Goal: Information Seeking & Learning: Understand process/instructions

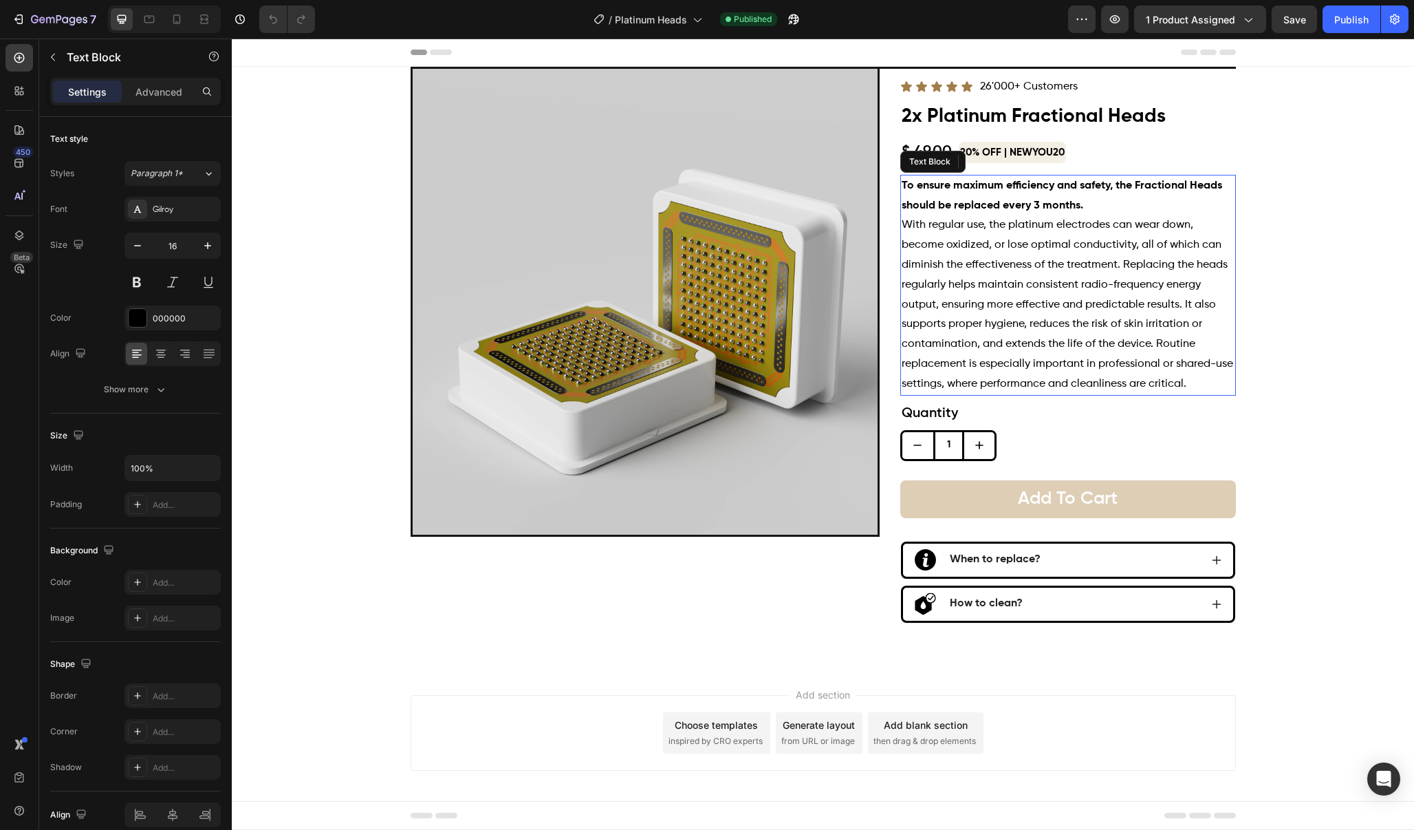
click at [1081, 262] on span "With regular use, the platinum electrodes can wear down, become oxidized, or lo…" at bounding box center [1068, 303] width 332 height 169
click at [1154, 361] on span "With regular use, the platinum electrodes can wear down, become oxidized, or lo…" at bounding box center [1068, 303] width 332 height 169
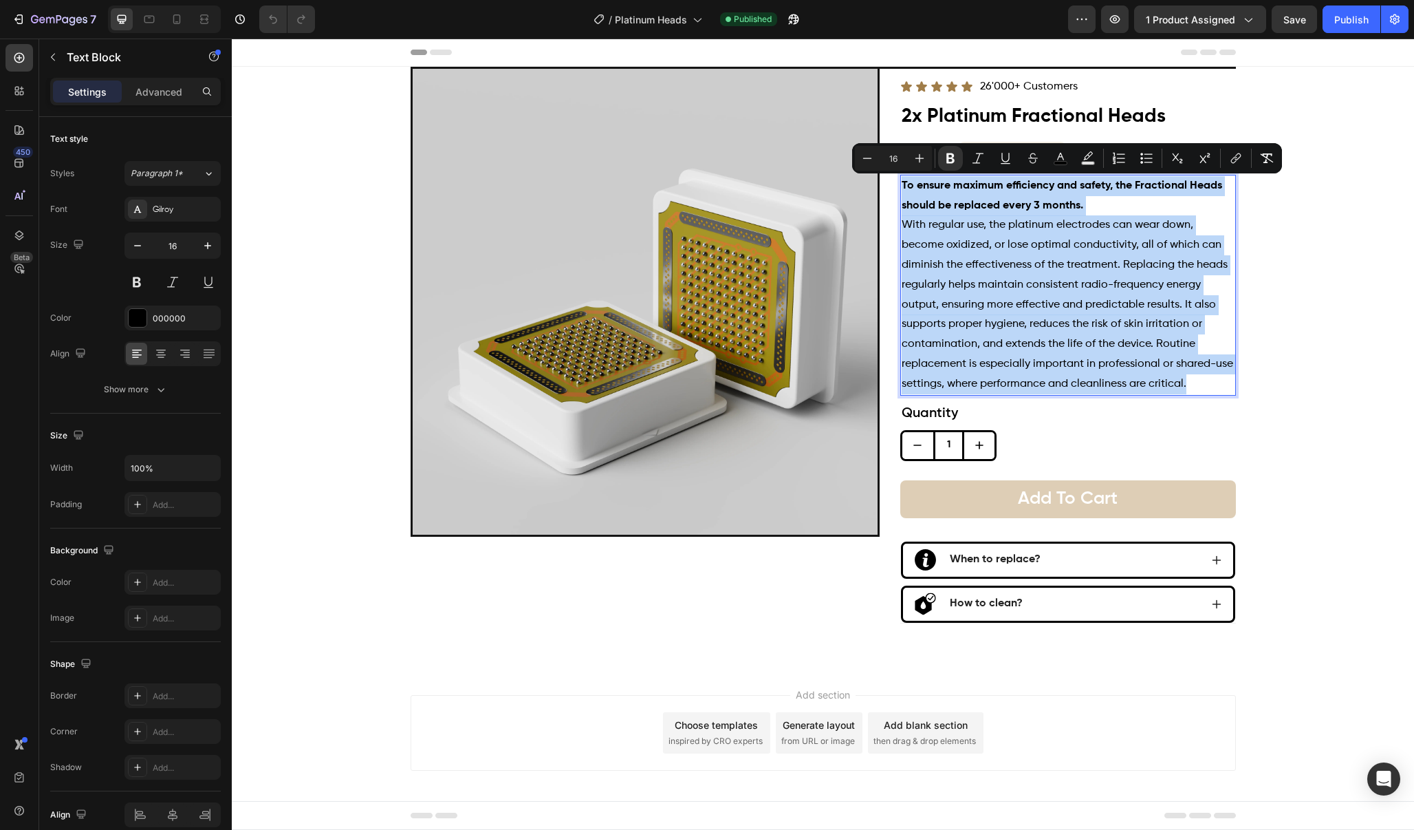
drag, startPoint x: 1196, startPoint y: 377, endPoint x: 902, endPoint y: 179, distance: 354.3
click at [902, 179] on div "To ensure maximum efficiency and safety, the Fractional Heads should be replace…" at bounding box center [1068, 285] width 336 height 221
copy div "To ensure maximum efficiency and safety, the Fractional Heads should be replace…"
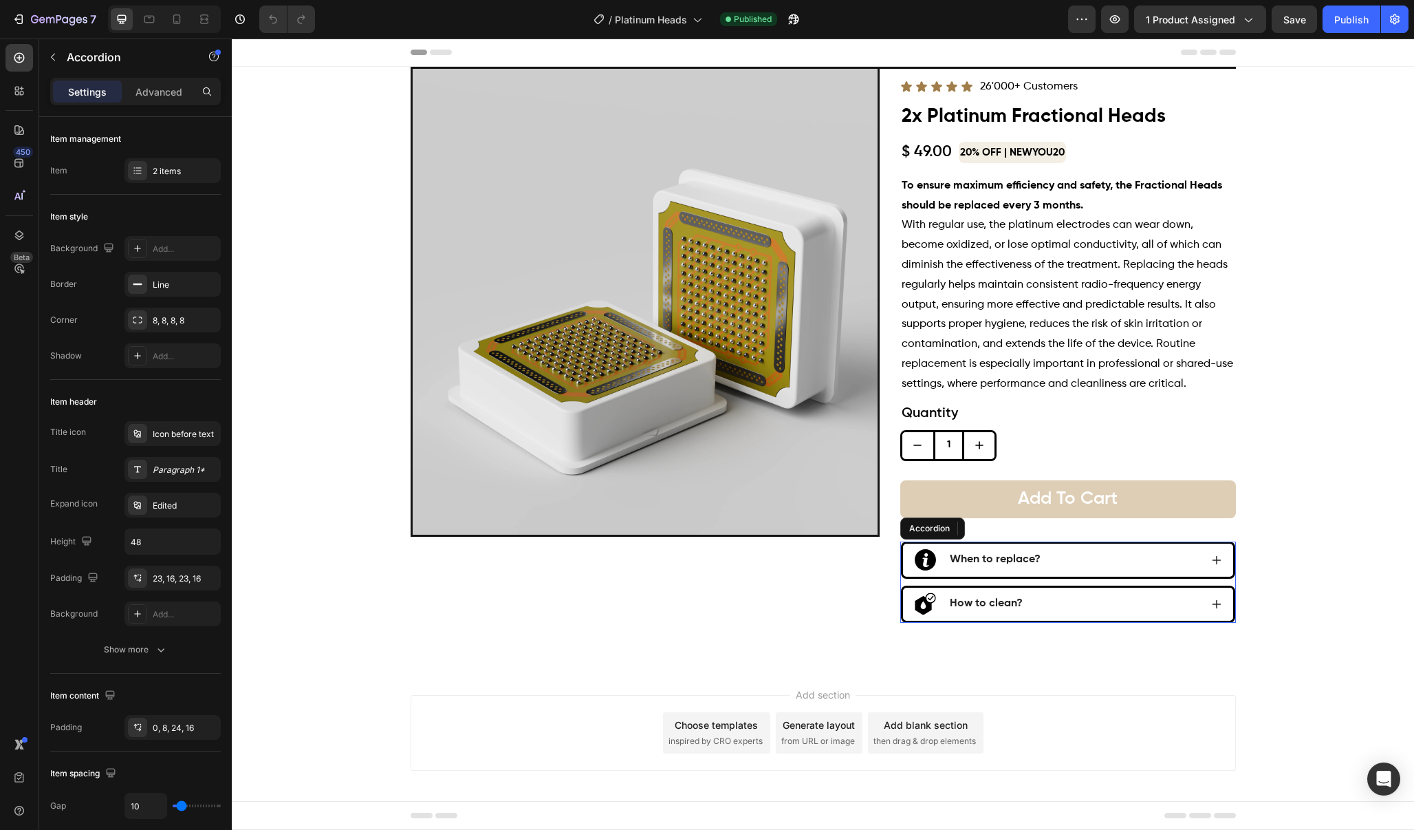
click at [1211, 554] on icon at bounding box center [1216, 559] width 11 height 11
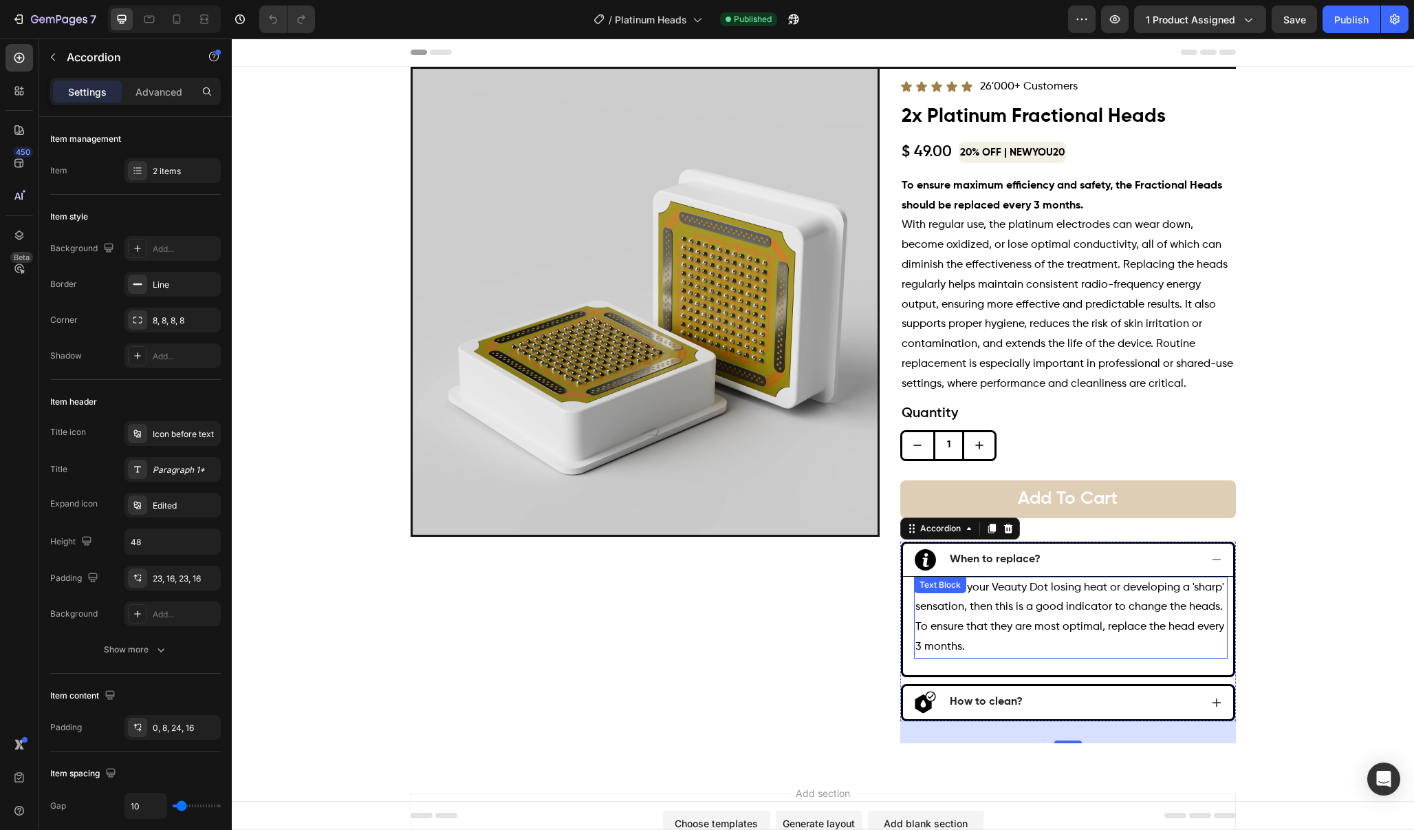
click at [961, 640] on p "If you feel your Veauty Dot losing heat or developing a 'sharp' sensation, then…" at bounding box center [1071, 617] width 311 height 79
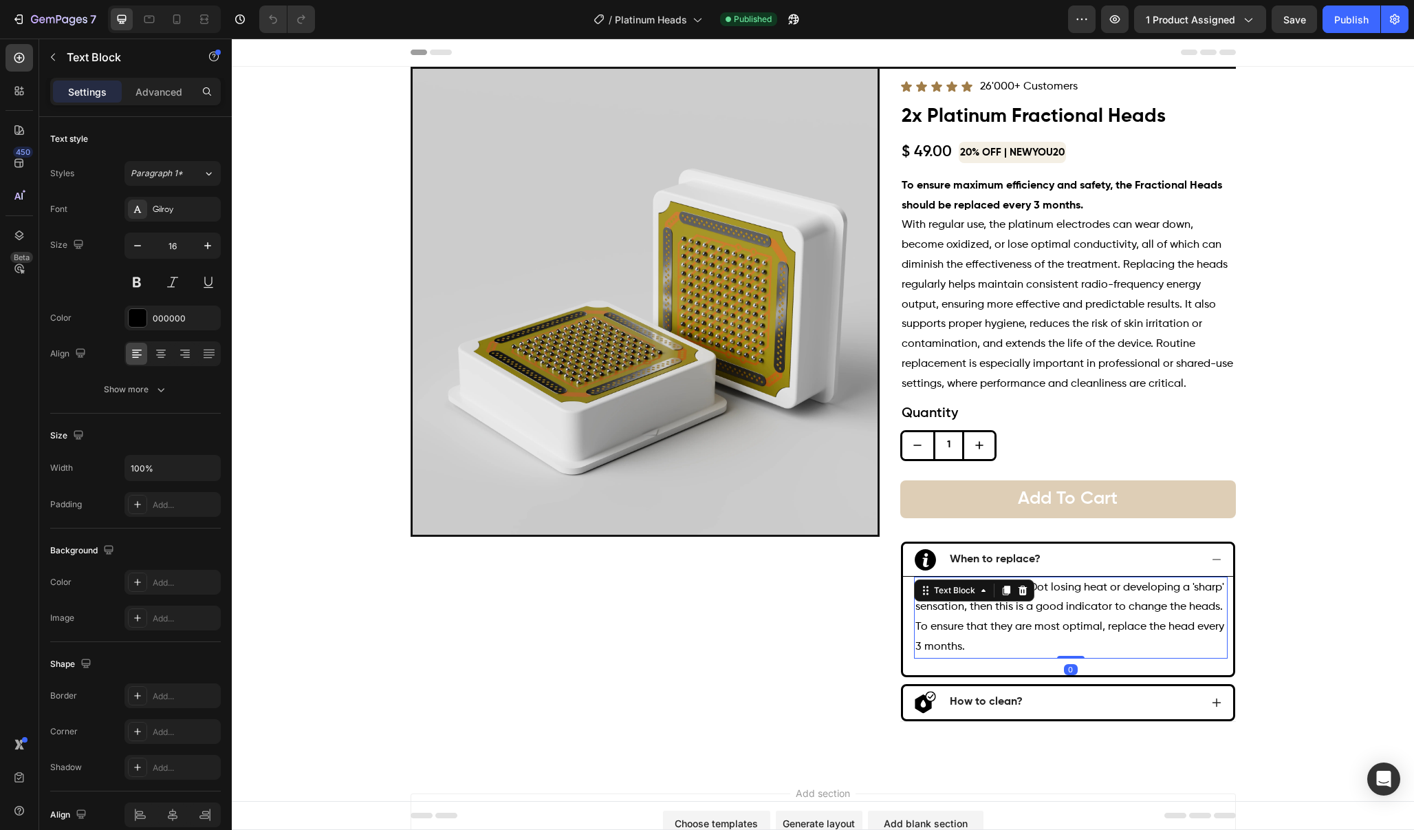
click at [961, 640] on p "If you feel your Veauty Dot losing heat or developing a 'sharp' sensation, then…" at bounding box center [1071, 617] width 311 height 79
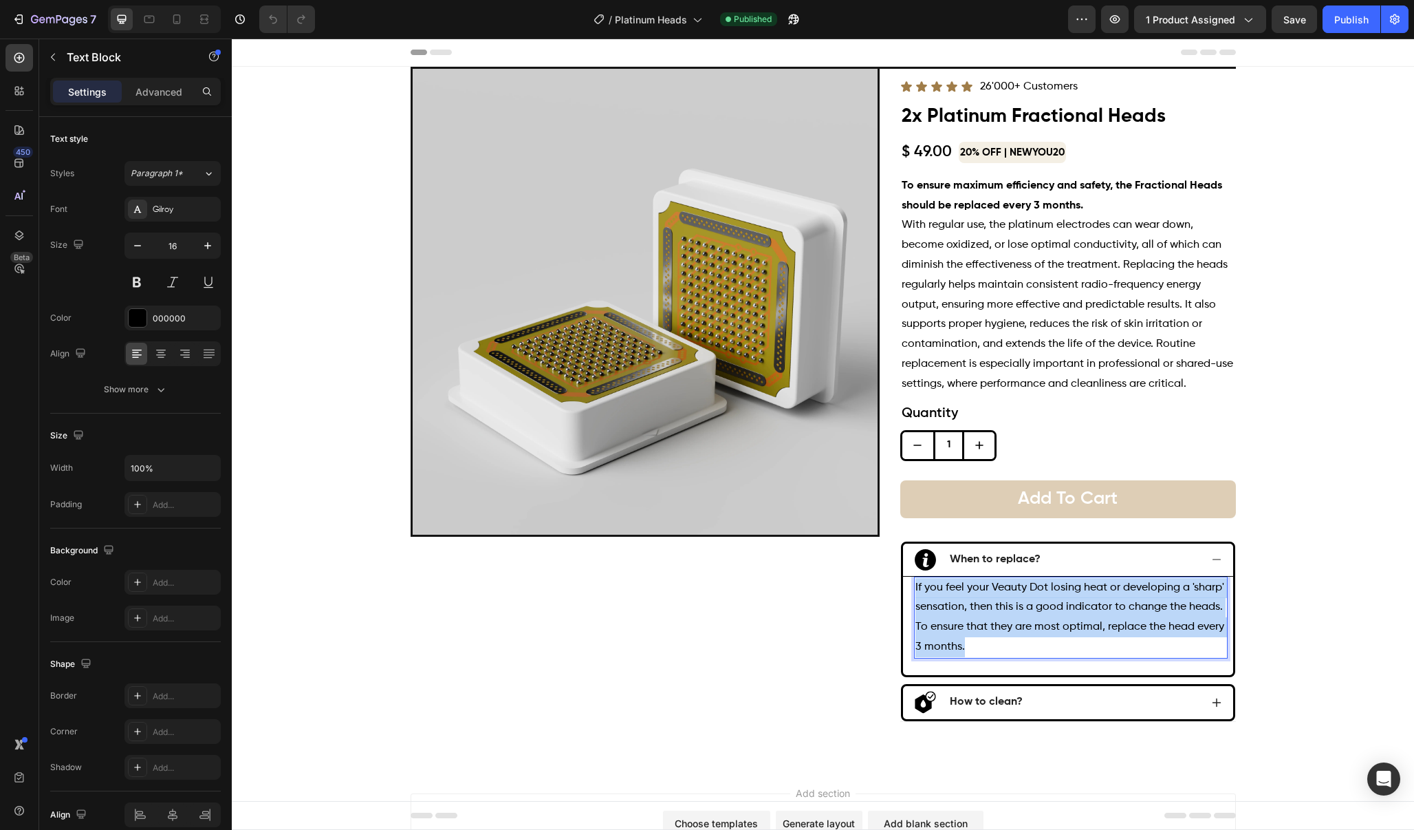
click at [961, 640] on p "If you feel your Veauty Dot losing heat or developing a 'sharp' sensation, then…" at bounding box center [1071, 617] width 311 height 79
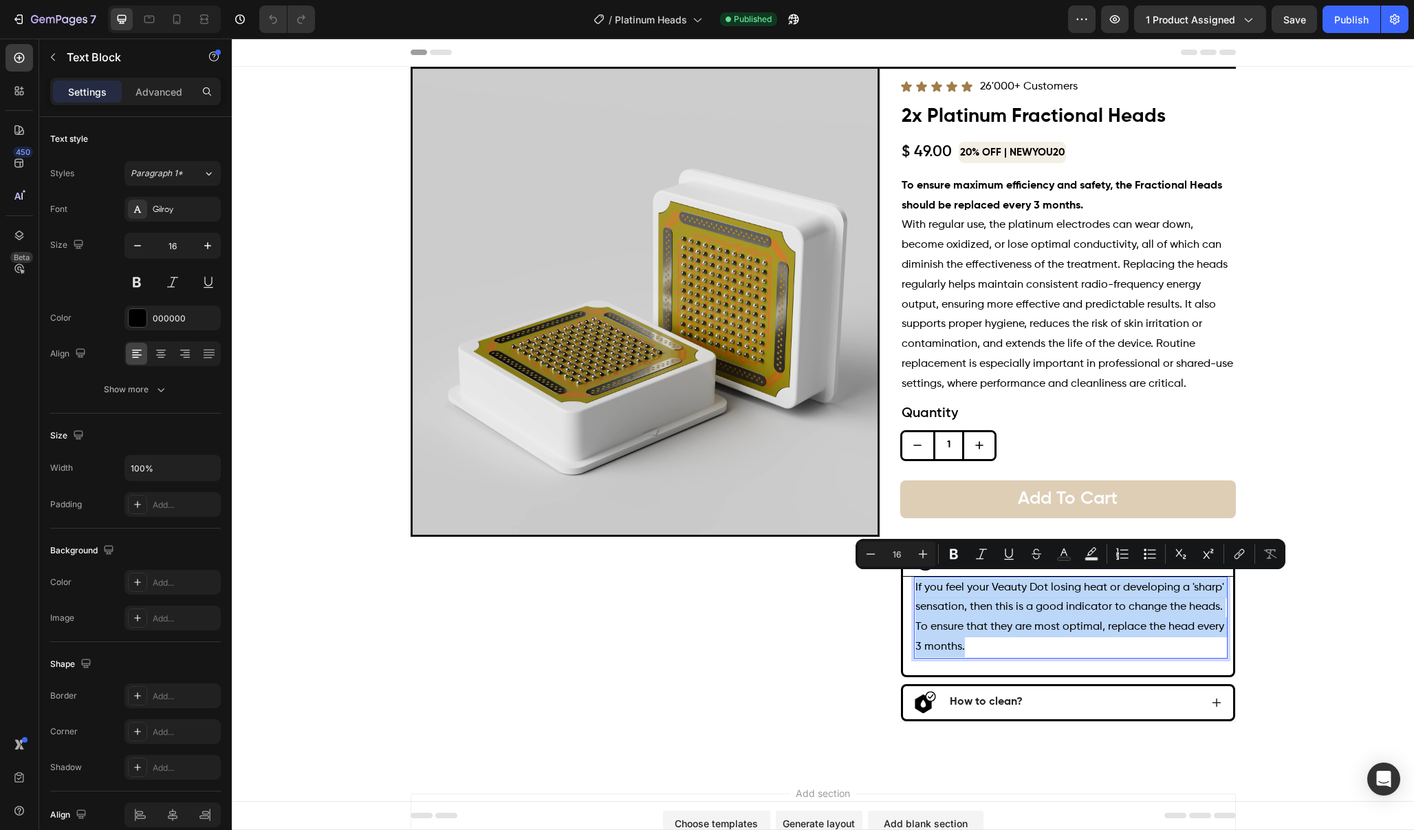
copy p "If you feel your Veauty Dot losing heat or developing a 'sharp' sensation, then…"
click at [1002, 695] on p "How to clean?" at bounding box center [986, 702] width 73 height 14
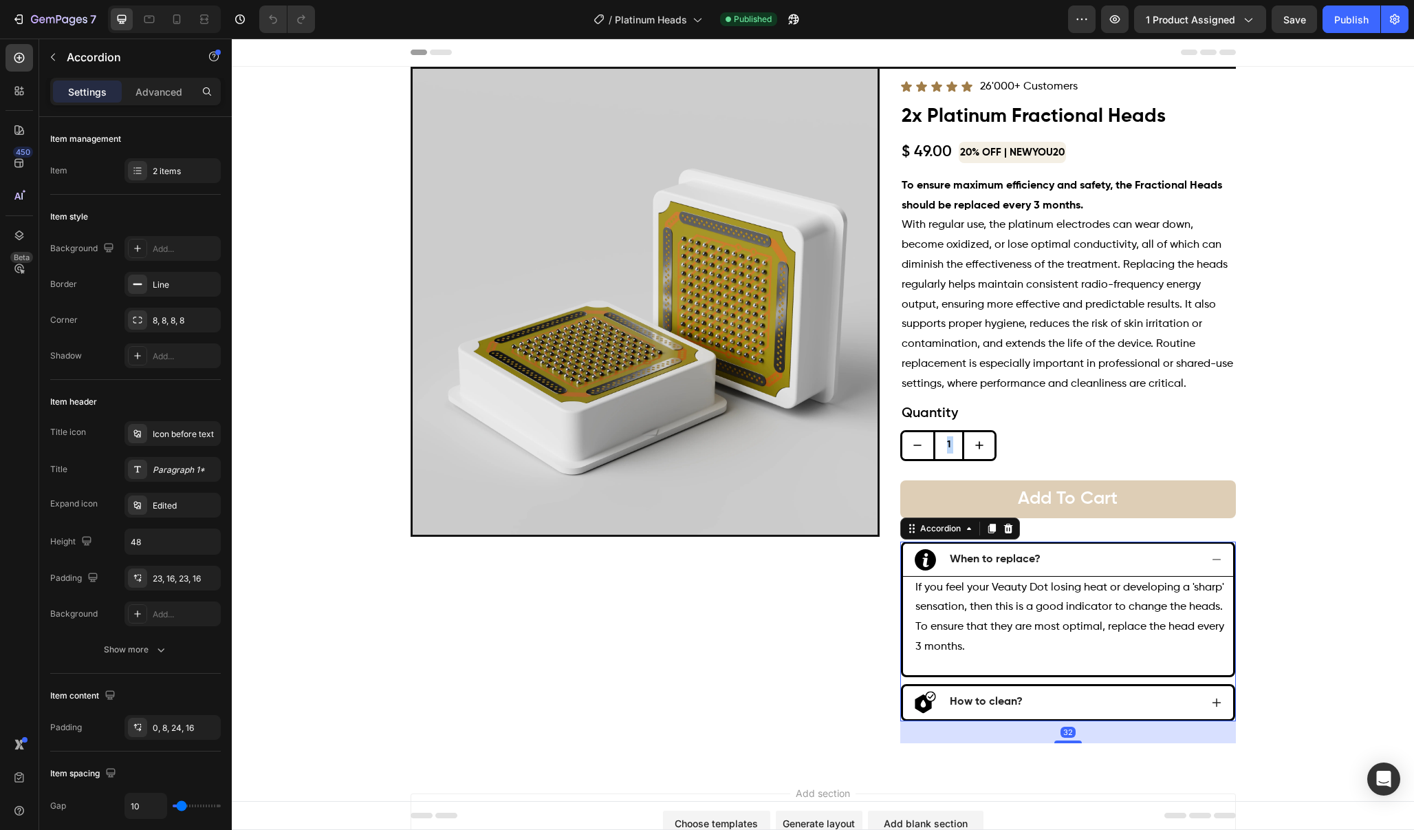
click at [1110, 693] on div "How to clean?" at bounding box center [1057, 702] width 286 height 23
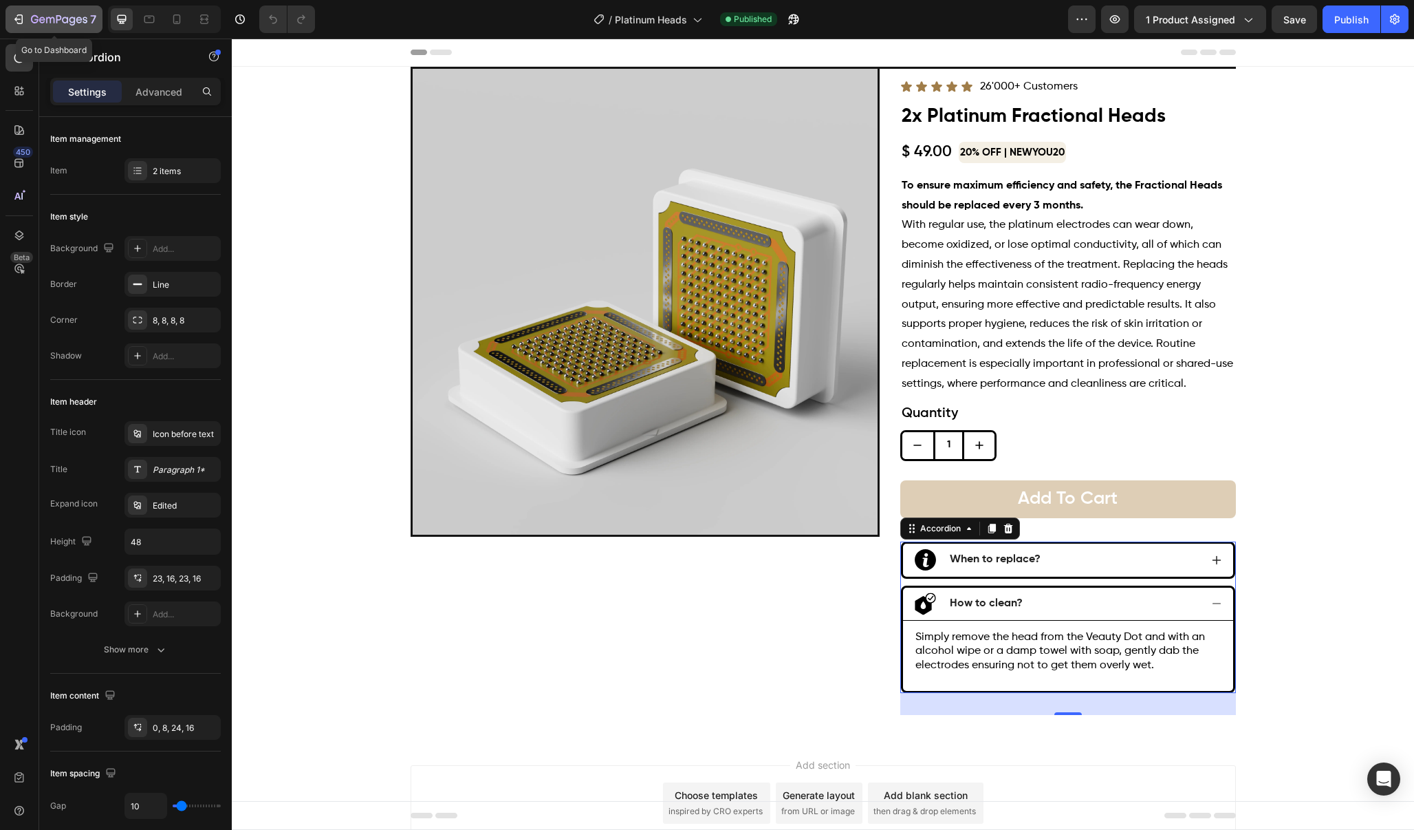
click at [30, 22] on div "7" at bounding box center [54, 19] width 85 height 17
